Goal: Find contact information: Find contact information

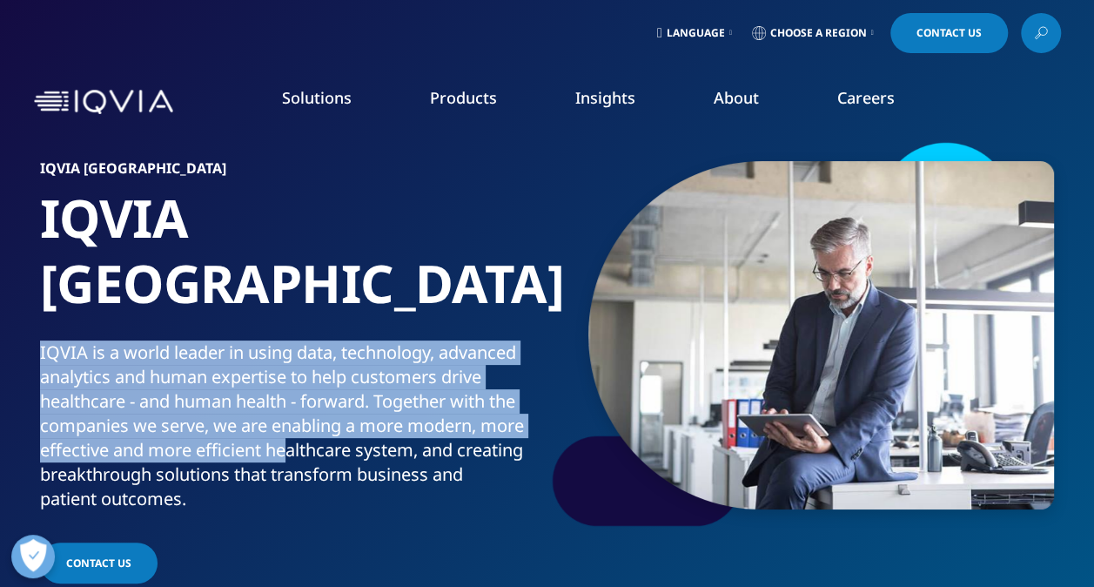
click at [1013, 33] on span at bounding box center [1017, 34] width 9 height 2
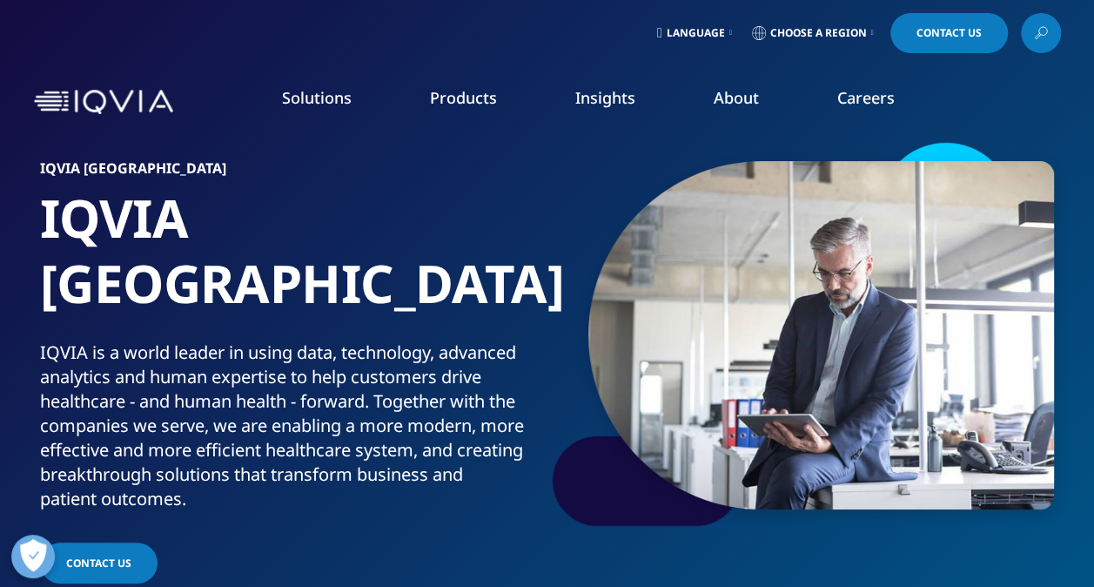
click at [863, 35] on span "Choose a Region" at bounding box center [819, 33] width 97 height 14
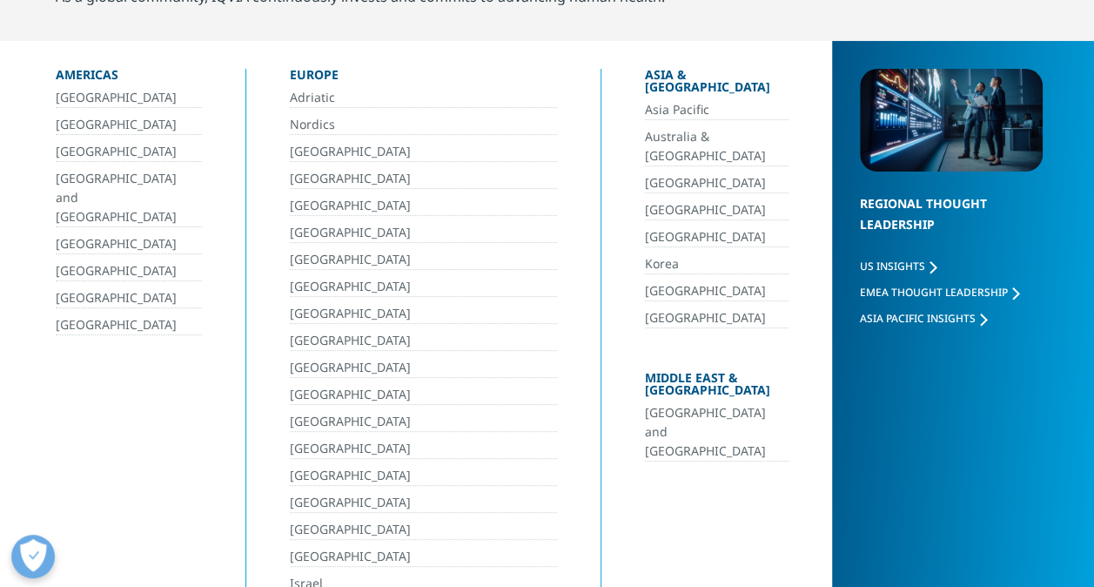
scroll to position [174, 0]
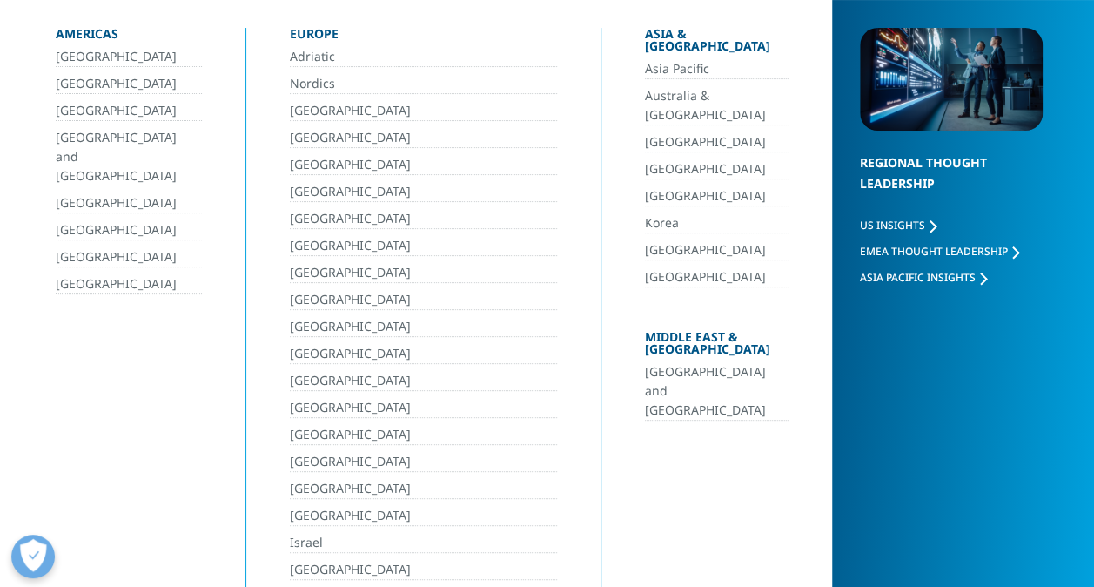
click at [710, 362] on link "[GEOGRAPHIC_DATA] and [GEOGRAPHIC_DATA]" at bounding box center [717, 391] width 144 height 58
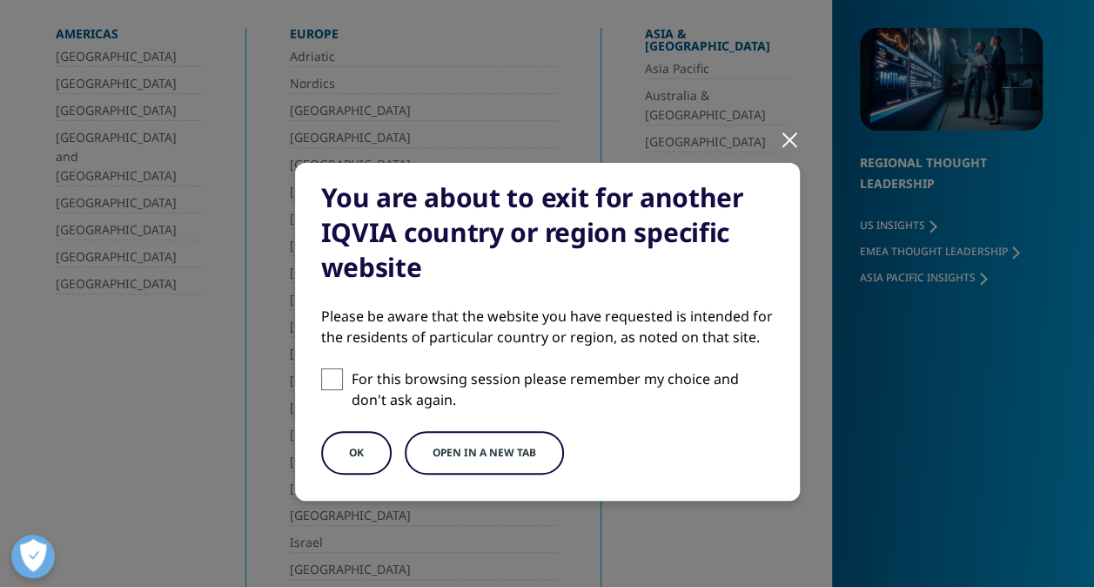
click at [346, 459] on button "OK" at bounding box center [356, 453] width 71 height 44
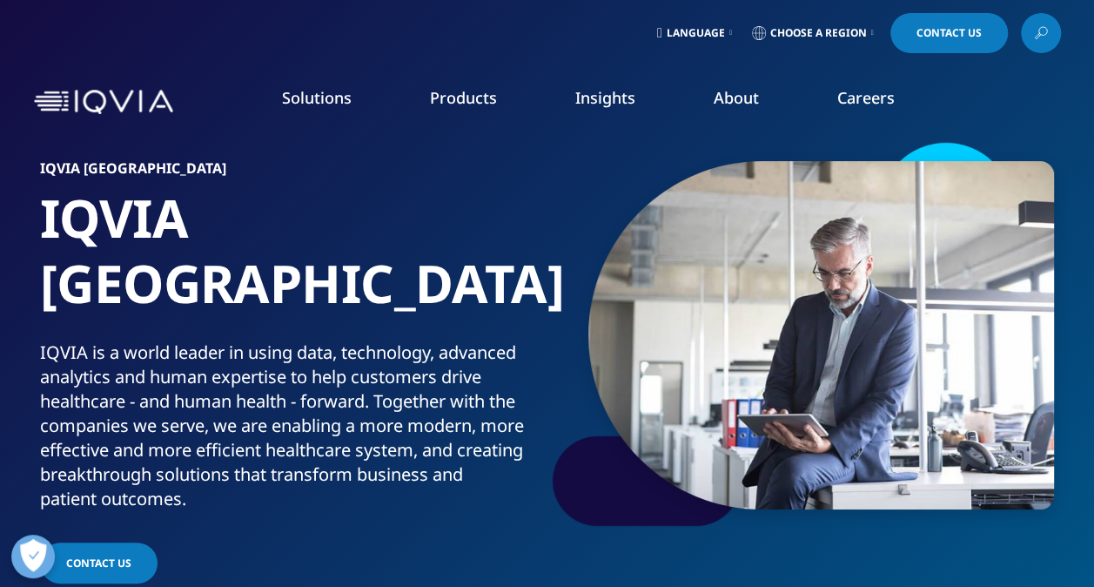
click at [855, 38] on span "Choose a Region" at bounding box center [819, 33] width 97 height 14
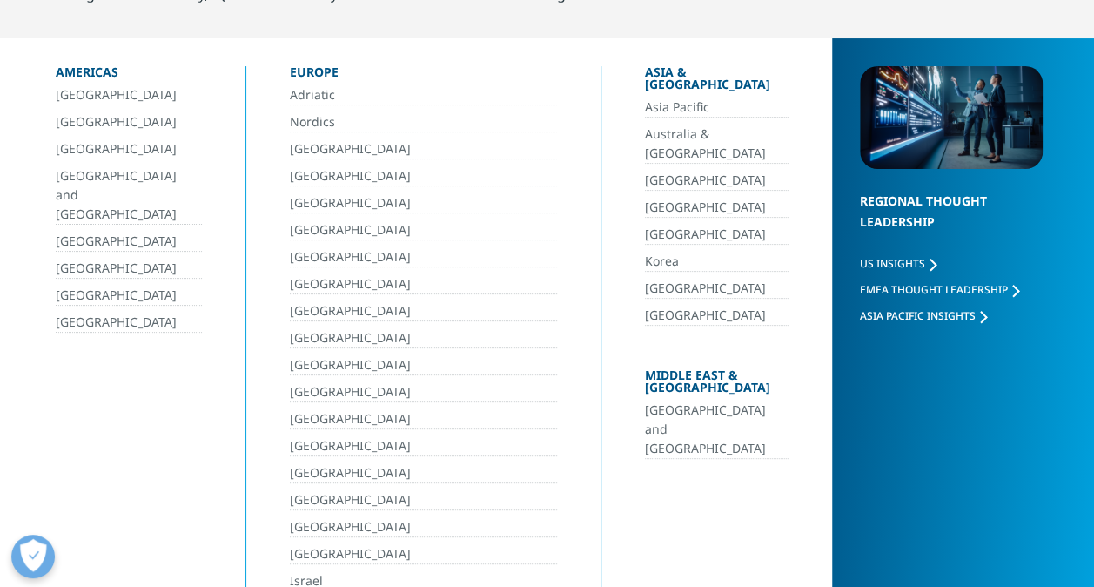
scroll to position [174, 0]
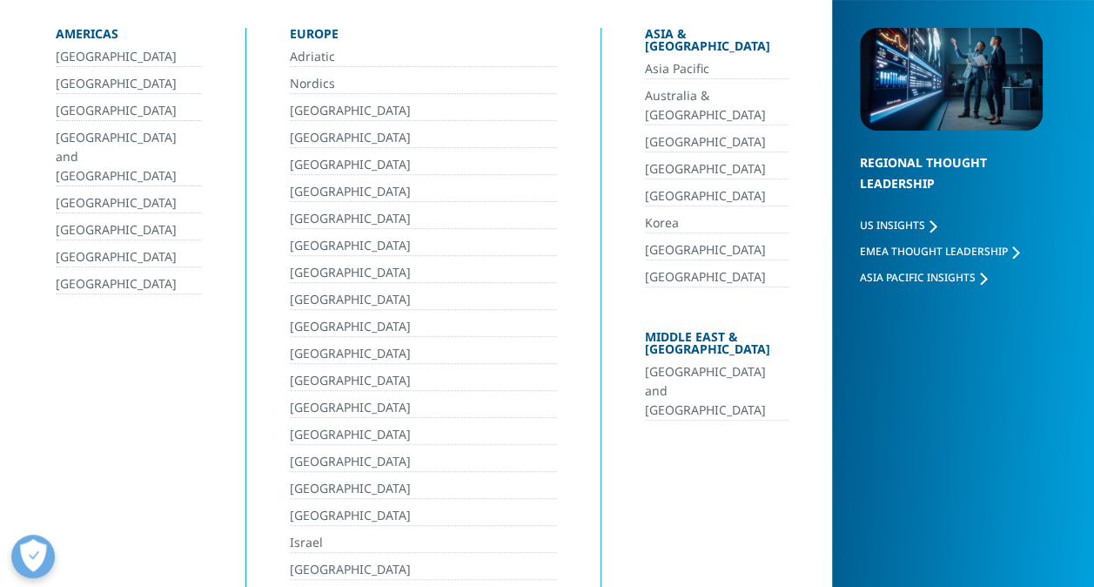
click at [312, 506] on link "[GEOGRAPHIC_DATA]" at bounding box center [424, 516] width 268 height 20
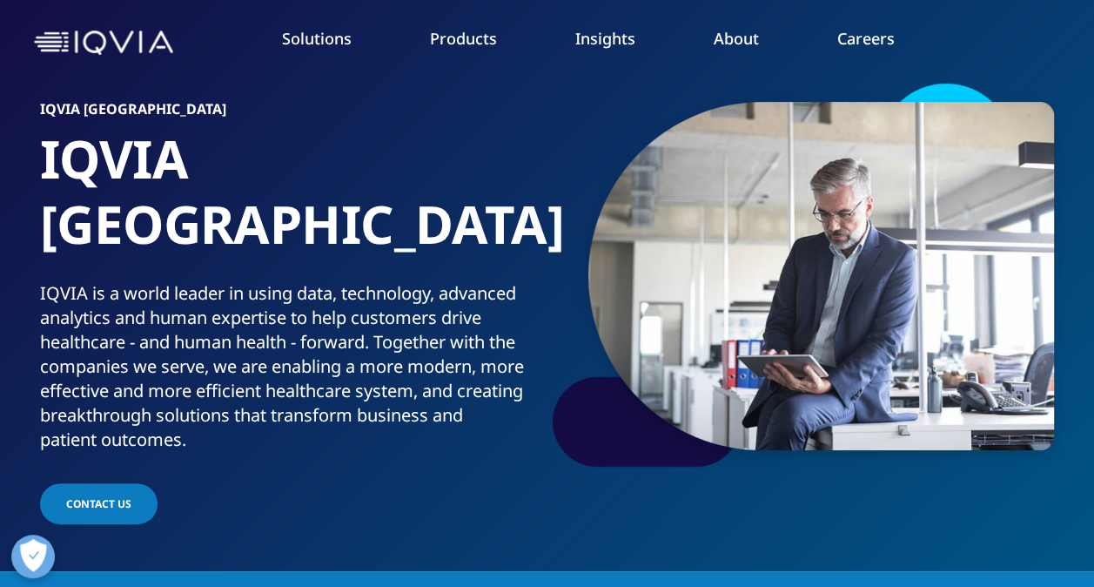
scroll to position [87, 0]
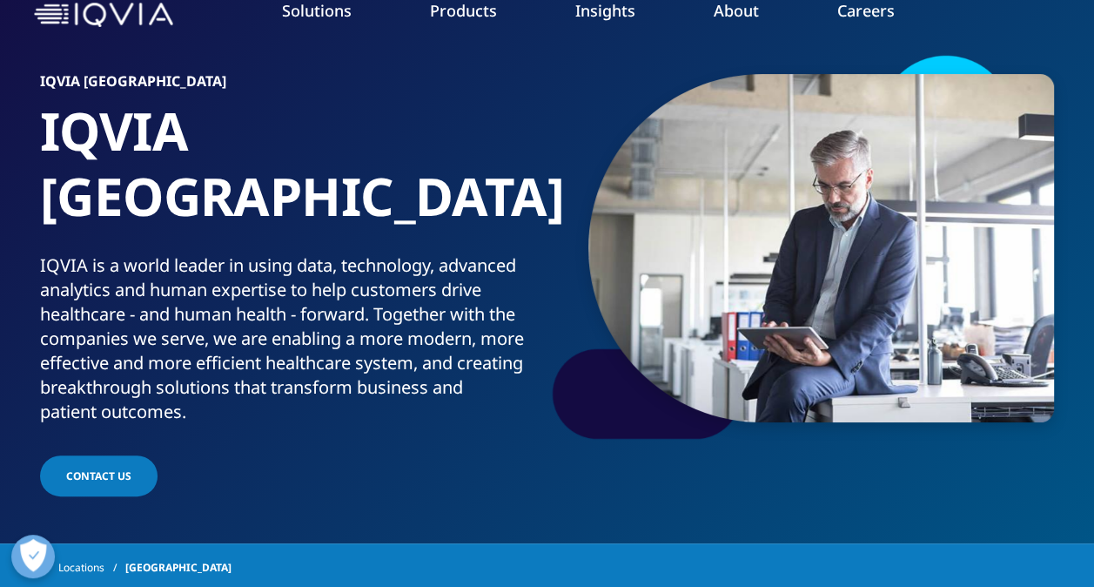
click at [107, 455] on link "Contact Us" at bounding box center [99, 475] width 118 height 41
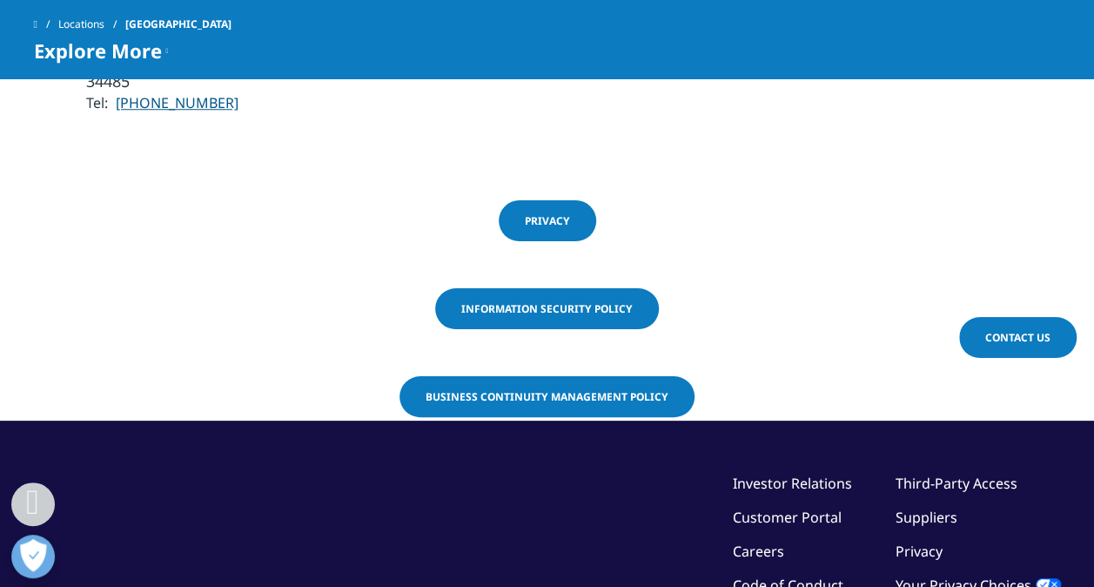
scroll to position [348, 0]
